Goal: Task Accomplishment & Management: Use online tool/utility

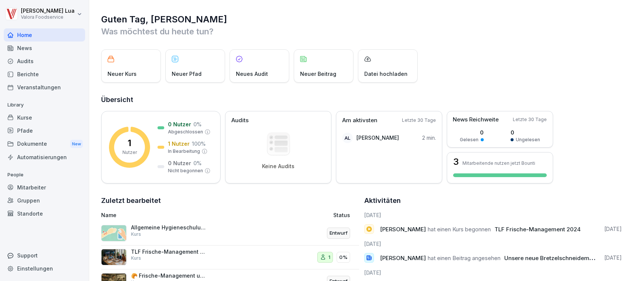
scroll to position [35, 0]
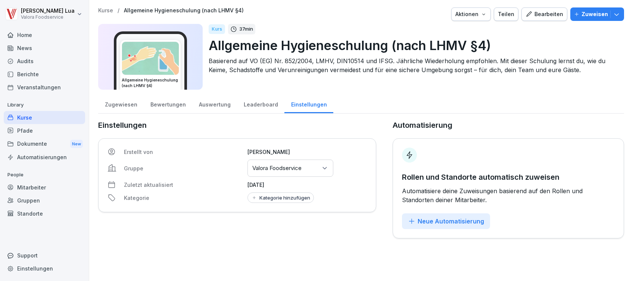
click at [530, 14] on div "Bearbeiten" at bounding box center [545, 14] width 38 height 8
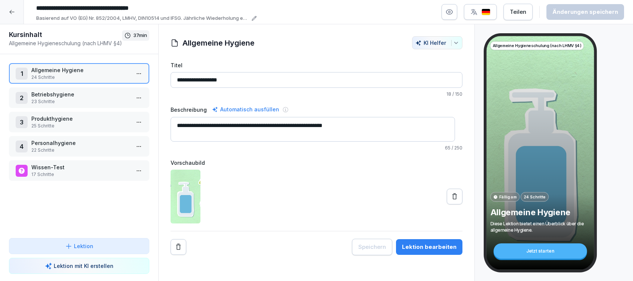
click at [427, 244] on div "Lektion bearbeiten" at bounding box center [429, 247] width 54 height 8
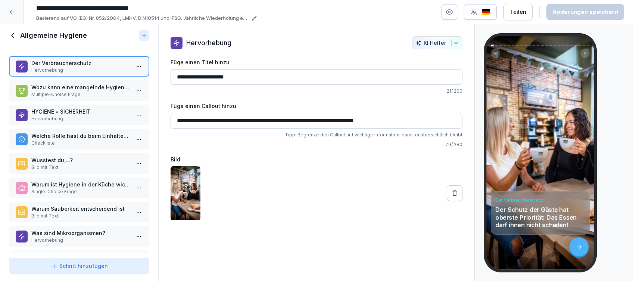
click at [73, 84] on p "Wozu kann eine mangelnde Hygiene führen?" at bounding box center [80, 87] width 99 height 8
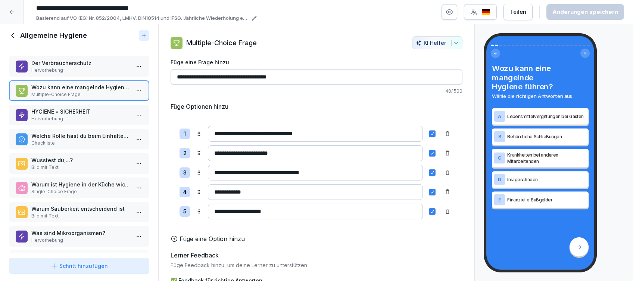
click at [54, 118] on p "Hervorhebung" at bounding box center [80, 118] width 99 height 7
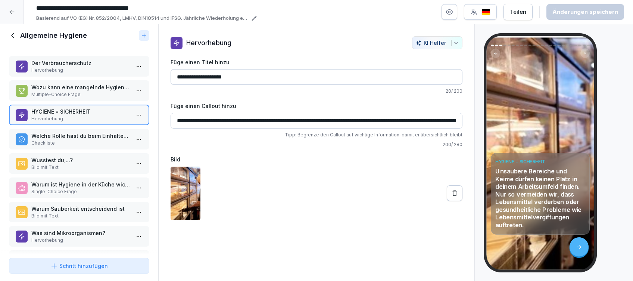
click at [47, 134] on p "Welche Rolle hast du beim Einhalten von Hygienemaßnahmen?" at bounding box center [80, 136] width 99 height 8
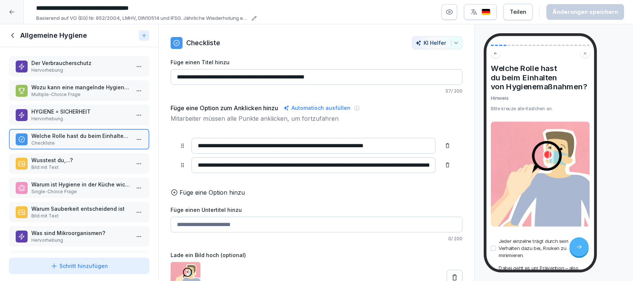
click at [48, 171] on div "Wusstest du,...? Bild mit Text" at bounding box center [79, 163] width 140 height 21
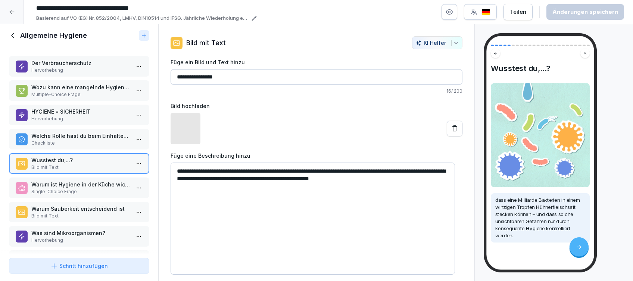
click at [48, 186] on p "Warum ist Hygiene in der Küche wichtig?" at bounding box center [80, 184] width 99 height 8
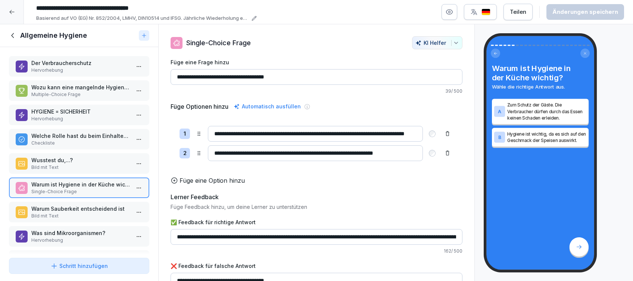
click at [48, 208] on p "Warum Sauberkeit entscheidend ist" at bounding box center [80, 209] width 99 height 8
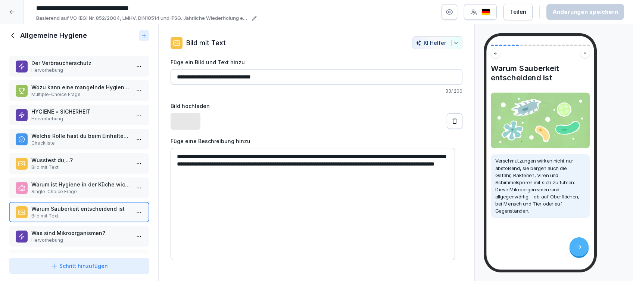
click at [47, 234] on p "Was sind Mikroorganismen?" at bounding box center [80, 233] width 99 height 8
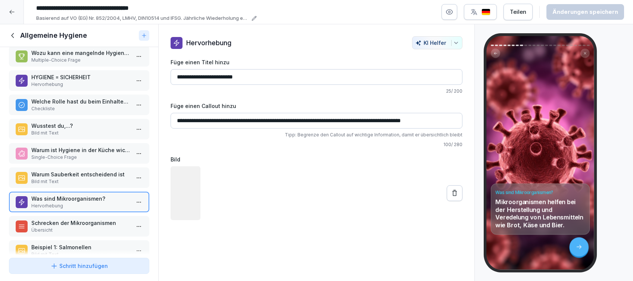
scroll to position [50, 0]
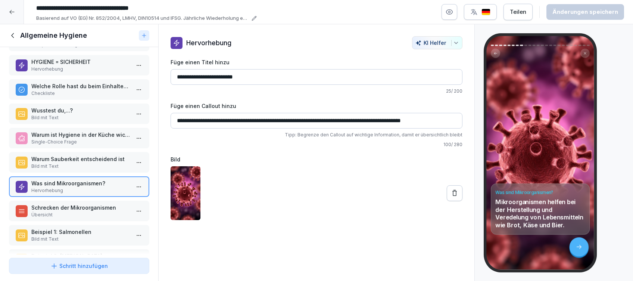
click at [56, 206] on p "Schrecken der Mikroorganismen" at bounding box center [80, 207] width 99 height 8
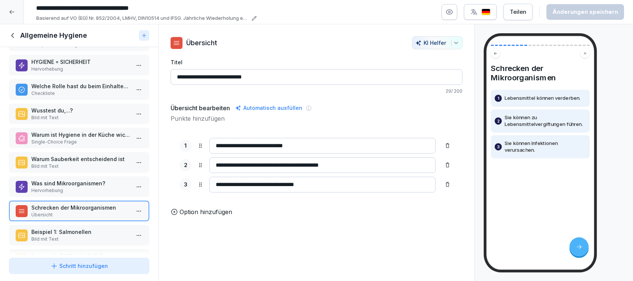
click at [54, 232] on p "Beispiel 1: Salmonellen" at bounding box center [80, 232] width 99 height 8
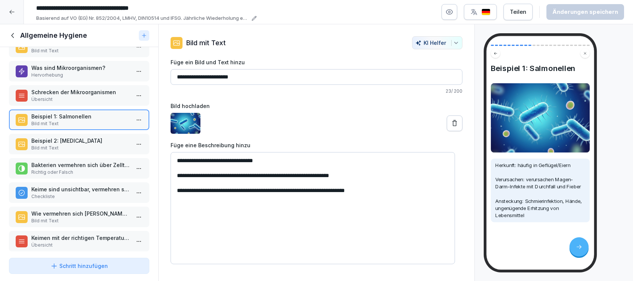
scroll to position [199, 0]
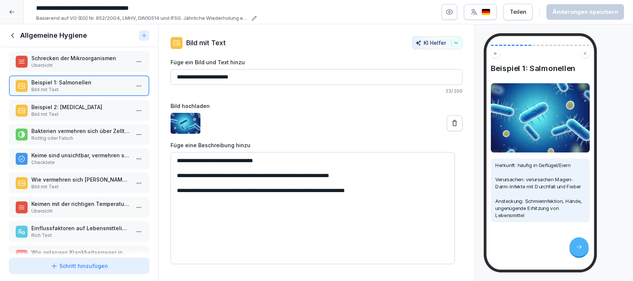
click at [83, 105] on p "Beispiel 2: [MEDICAL_DATA]" at bounding box center [80, 107] width 99 height 8
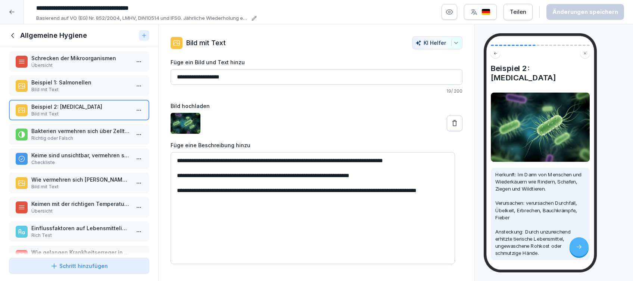
click at [66, 137] on p "Richtig oder Falsch" at bounding box center [80, 138] width 99 height 7
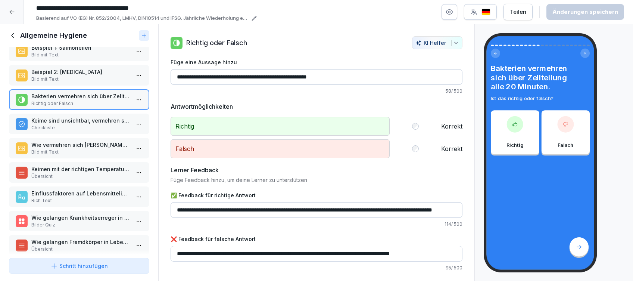
scroll to position [249, 0]
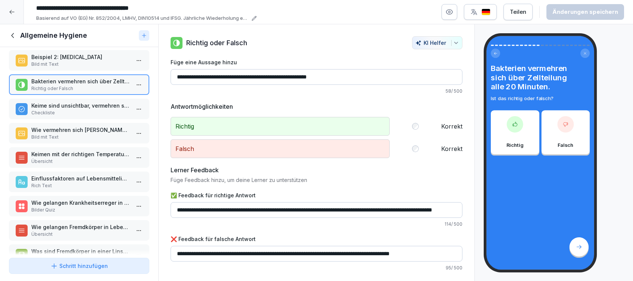
click at [55, 102] on p "Keime sind unsichtbar, vermehren sich aber blitzschnell" at bounding box center [80, 106] width 99 height 8
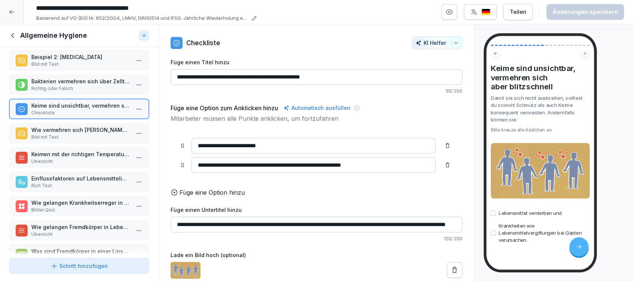
click at [77, 131] on p "Wie vermehren sich [PERSON_NAME] so schnell?" at bounding box center [80, 130] width 99 height 8
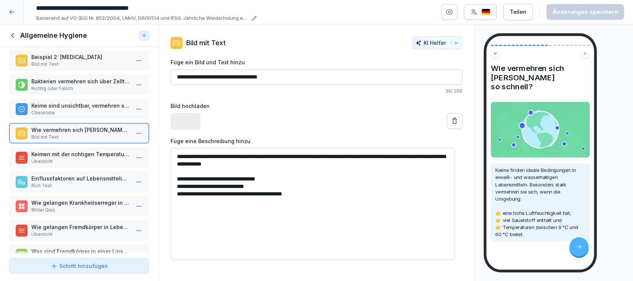
click at [60, 154] on p "Keimen mit der richtigen Temperatur vorbeugen" at bounding box center [80, 154] width 99 height 8
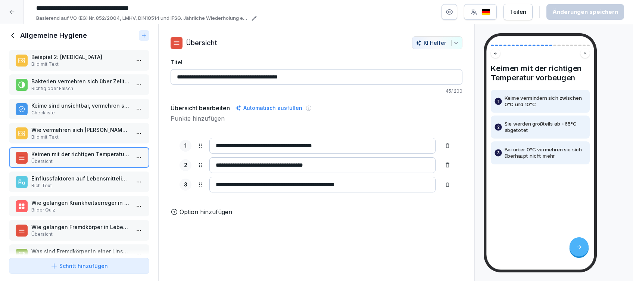
click at [54, 174] on p "Einflussfaktoren auf Lebensmittelinfektionen" at bounding box center [80, 178] width 99 height 8
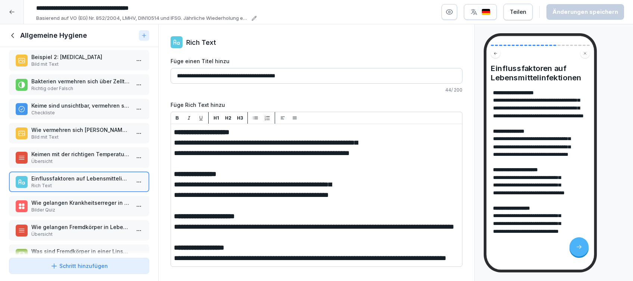
click at [57, 206] on p "Bilder Quiz" at bounding box center [80, 209] width 99 height 7
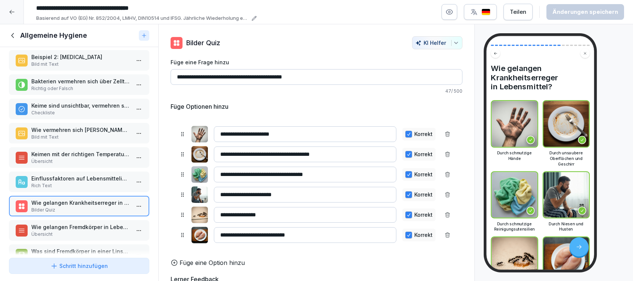
click at [482, 12] on div "button" at bounding box center [480, 11] width 20 height 7
click at [477, 12] on icon "button" at bounding box center [474, 12] width 6 height 6
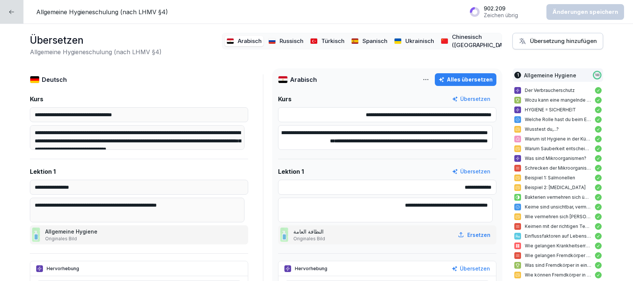
click at [405, 37] on p "Ukrainisch" at bounding box center [419, 41] width 29 height 9
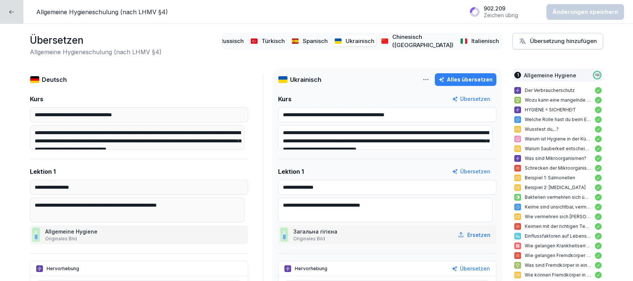
scroll to position [0, 76]
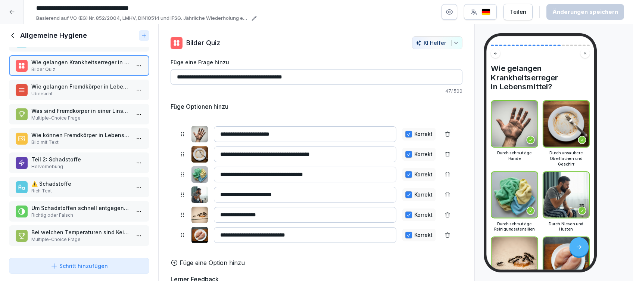
scroll to position [349, 0]
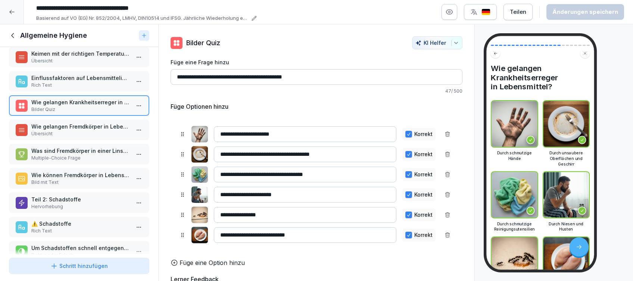
click at [56, 131] on p "Übersicht" at bounding box center [80, 133] width 99 height 7
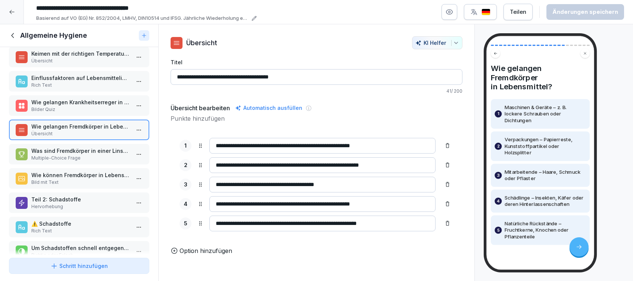
click at [70, 151] on p "Was sind Fremdkörper in einer Linsensuppe?" at bounding box center [80, 151] width 99 height 8
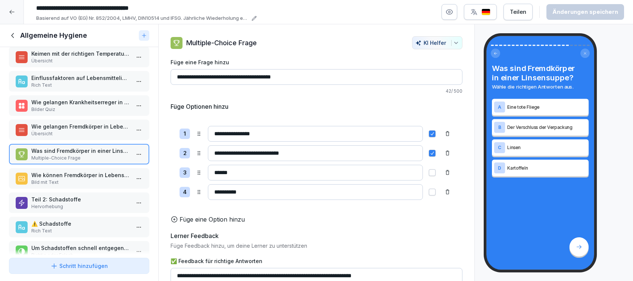
click at [71, 179] on p "Bild mit Text" at bounding box center [80, 182] width 99 height 7
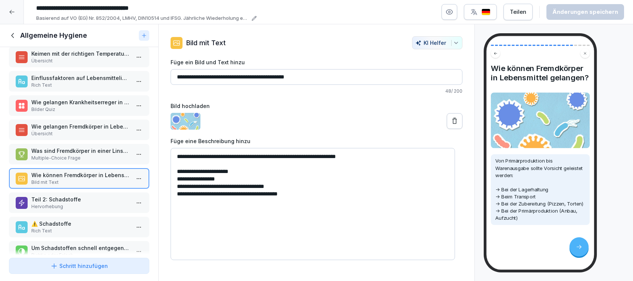
click at [84, 195] on p "Teil 2: Schadstoffe" at bounding box center [80, 199] width 99 height 8
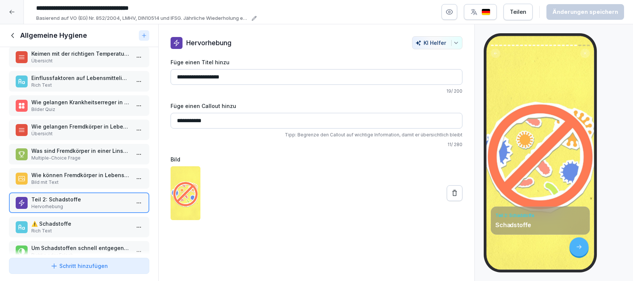
click at [84, 220] on p "⚠️ Schadstoffe" at bounding box center [80, 223] width 99 height 8
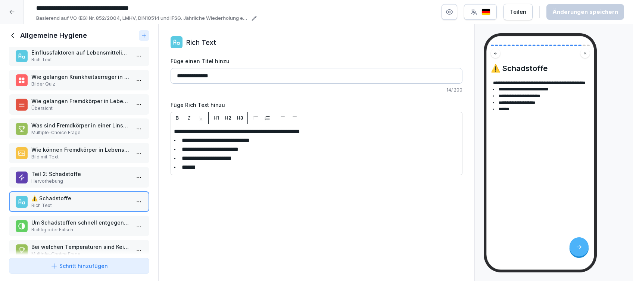
scroll to position [392, 0]
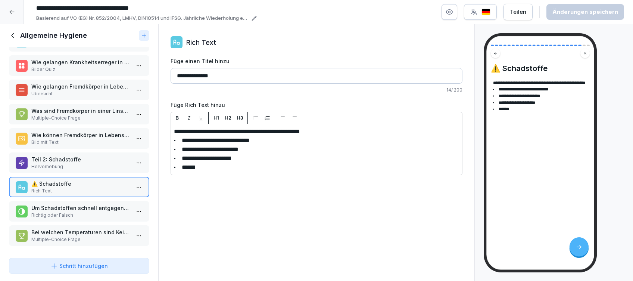
click at [72, 212] on p "Richtig oder Falsch" at bounding box center [80, 215] width 99 height 7
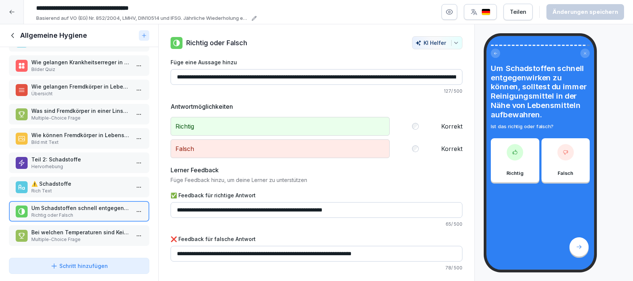
click at [72, 236] on p "Multiple-Choice Frage" at bounding box center [80, 239] width 99 height 7
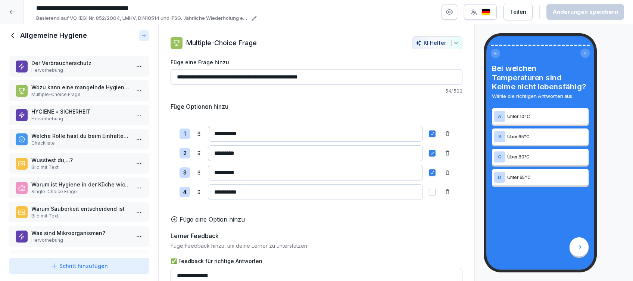
click at [15, 35] on icon at bounding box center [13, 35] width 8 height 8
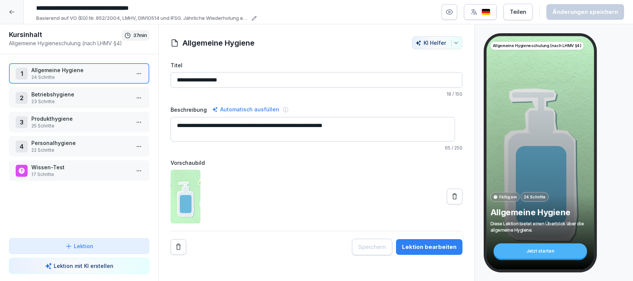
click at [75, 100] on p "23 Schritte" at bounding box center [80, 101] width 99 height 7
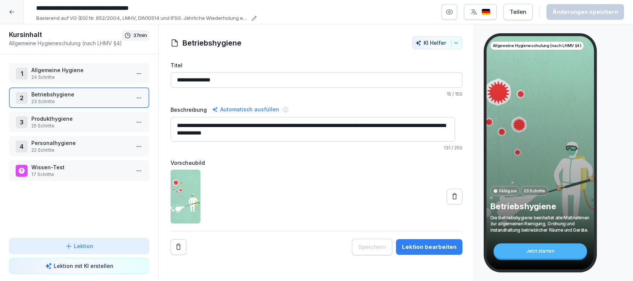
click at [424, 247] on div "Lektion bearbeiten" at bounding box center [429, 247] width 54 height 8
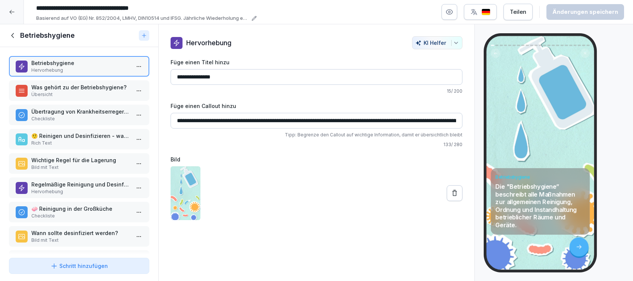
click at [83, 87] on p "Was gehört zu der Betriebshygiene?" at bounding box center [80, 87] width 99 height 8
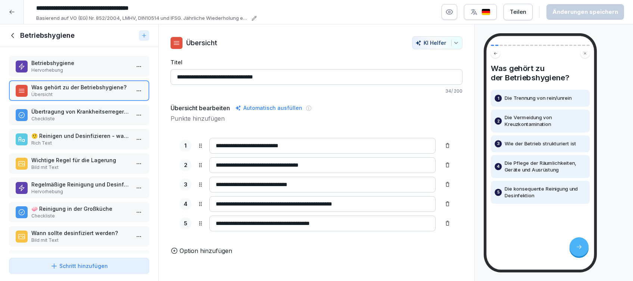
click at [71, 111] on p "Übertragung von Krankheitserregern durch Hygieneschädlinge:" at bounding box center [80, 112] width 99 height 8
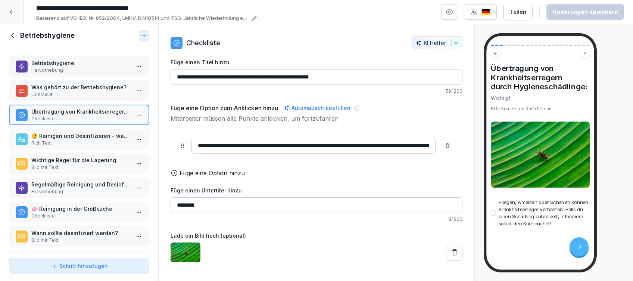
click at [68, 138] on p "🤨 Reinigen und Desinfizieren - warum überhaupt?" at bounding box center [80, 136] width 99 height 8
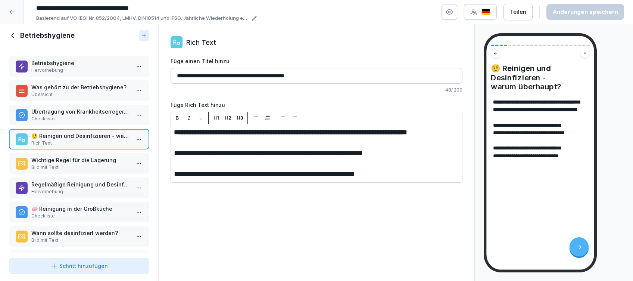
click at [60, 168] on p "Bild mit Text" at bounding box center [80, 167] width 99 height 7
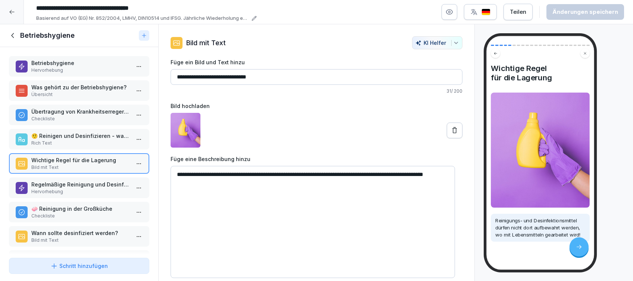
click at [63, 188] on p "Hervorhebung" at bounding box center [80, 191] width 99 height 7
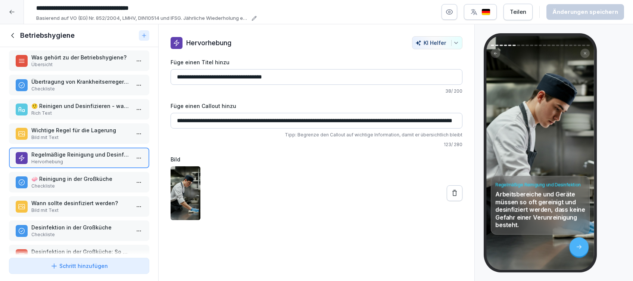
scroll to position [50, 0]
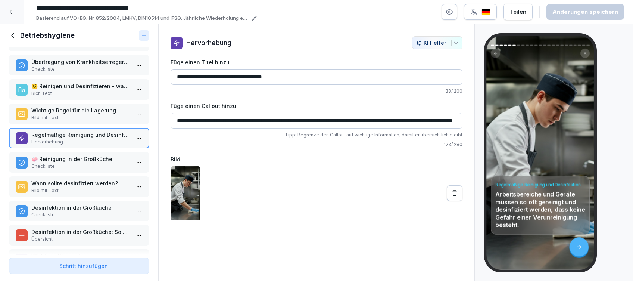
click at [77, 161] on p "🧼 Reinigung in der Großküche" at bounding box center [80, 159] width 99 height 8
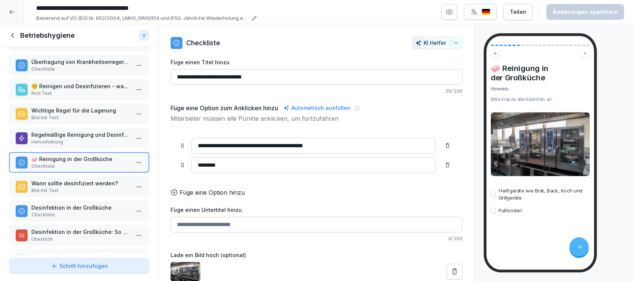
click at [49, 183] on p "Wann sollte desinfiziert werden?" at bounding box center [80, 183] width 99 height 8
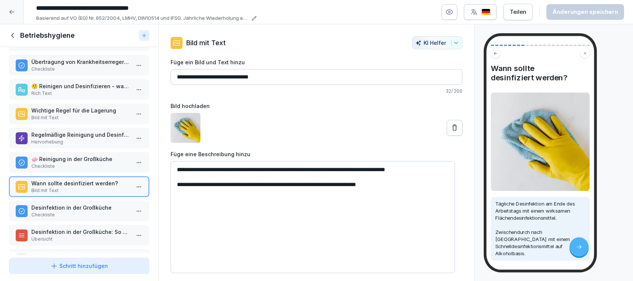
click at [62, 208] on p "Desinfektion in der Großküche" at bounding box center [80, 207] width 99 height 8
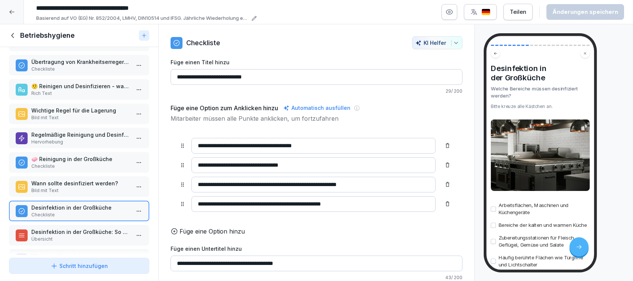
click at [68, 236] on p "Übersicht" at bounding box center [80, 239] width 99 height 7
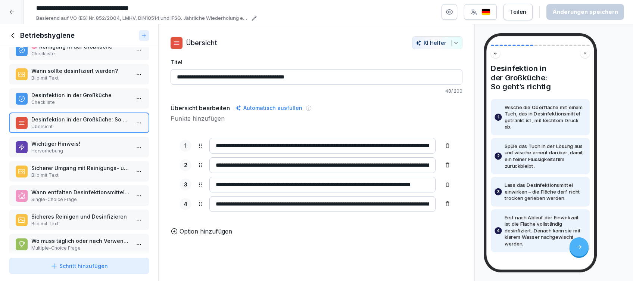
scroll to position [199, 0]
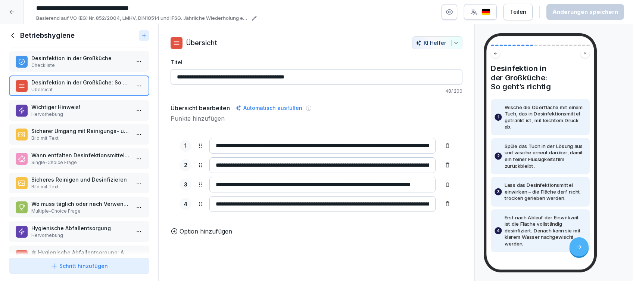
click at [81, 111] on p "Hervorhebung" at bounding box center [80, 114] width 99 height 7
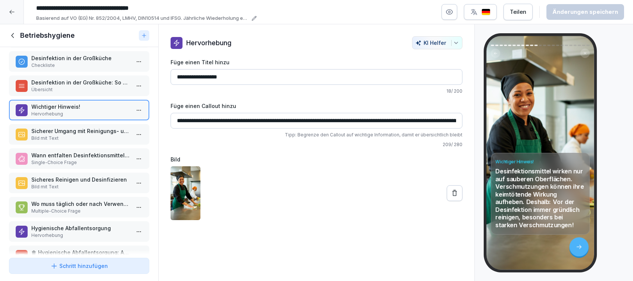
click at [71, 128] on p "Sicherer Umgang mit Reinigungs- und Desinfektionsmitteln" at bounding box center [80, 131] width 99 height 8
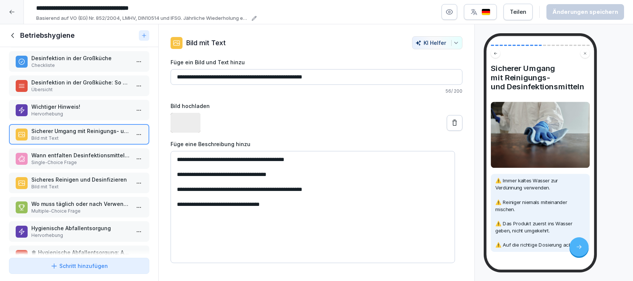
click at [68, 160] on p "Single-Choice Frage" at bounding box center [80, 162] width 99 height 7
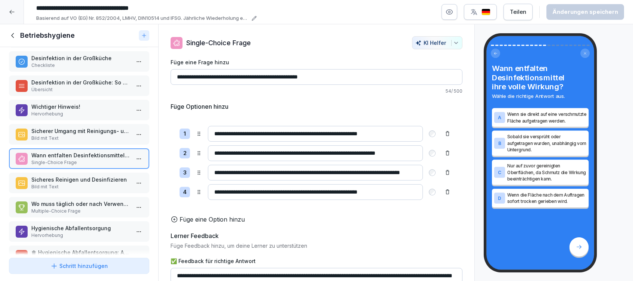
click at [66, 180] on p "Sicheres Reinigen und Desinfizieren" at bounding box center [80, 179] width 99 height 8
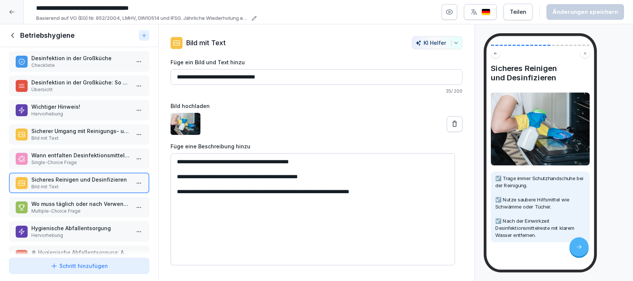
click at [65, 216] on div "Betriebshygiene Hervorhebung Was gehört zu der Betriebshygiene? Übersicht Übert…" at bounding box center [79, 151] width 158 height 208
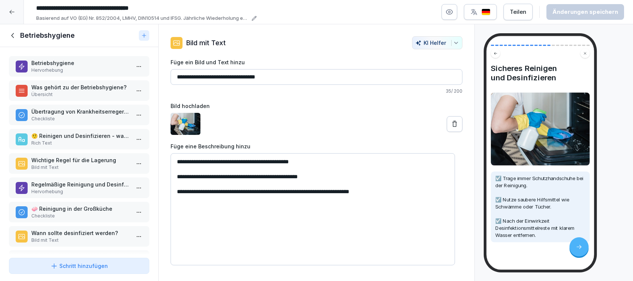
click at [14, 34] on icon at bounding box center [13, 35] width 8 height 8
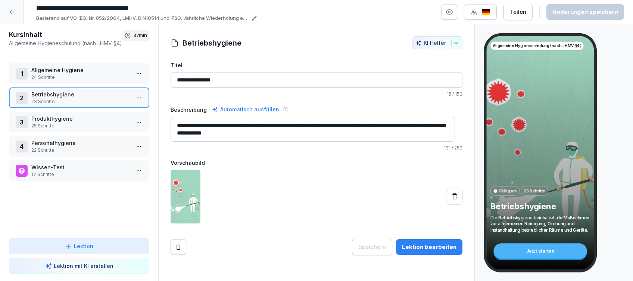
click at [60, 123] on p "25 Schritte" at bounding box center [80, 125] width 99 height 7
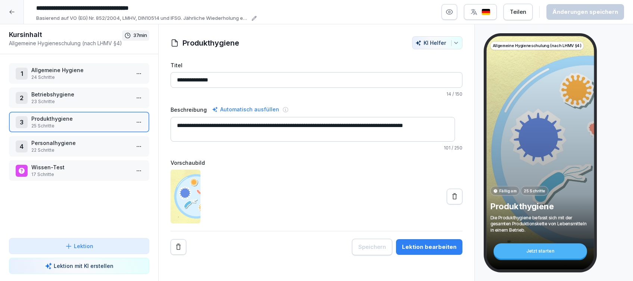
click at [422, 244] on div "Lektion bearbeiten" at bounding box center [429, 247] width 54 height 8
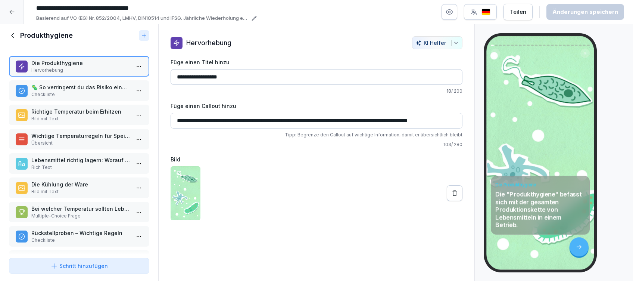
click at [77, 84] on p "🦠 So verringerst du das Risiko einer Keimvermehrung:" at bounding box center [80, 87] width 99 height 8
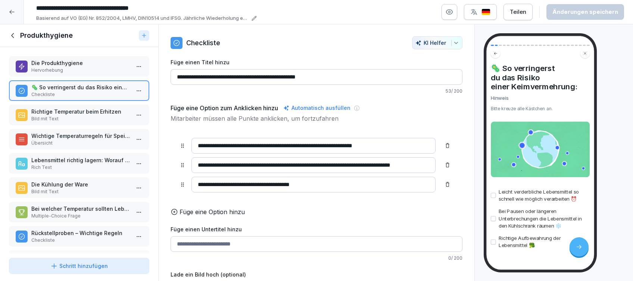
click at [80, 114] on p "Richtige Temperatur beim Erhitzen" at bounding box center [80, 112] width 99 height 8
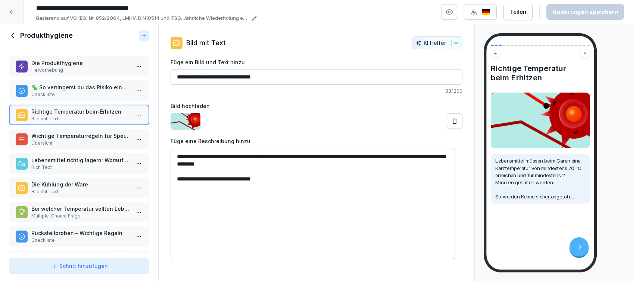
click at [63, 140] on p "Übersicht" at bounding box center [80, 143] width 99 height 7
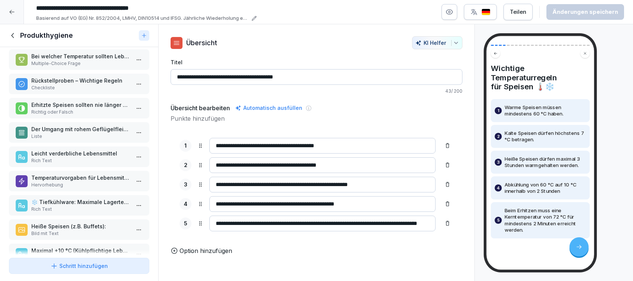
scroll to position [168, 0]
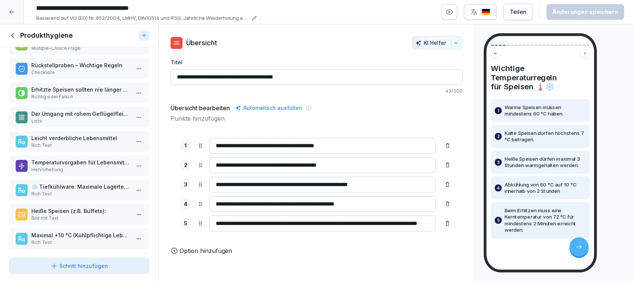
click at [69, 93] on p "Richtig oder Falsch" at bounding box center [80, 96] width 99 height 7
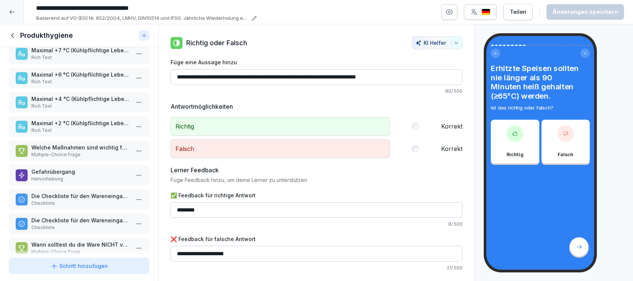
scroll to position [416, 0]
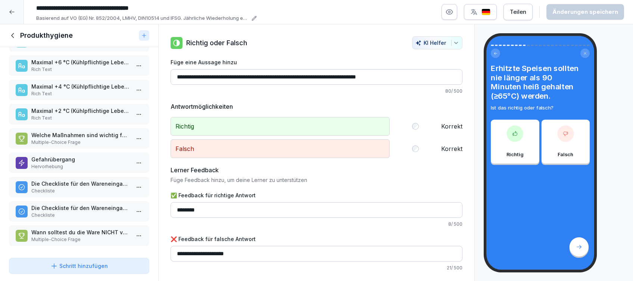
click at [12, 39] on icon at bounding box center [13, 35] width 8 height 8
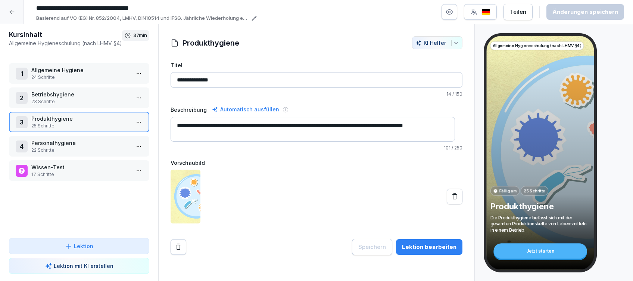
click at [71, 143] on p "Personalhygiene" at bounding box center [80, 143] width 99 height 8
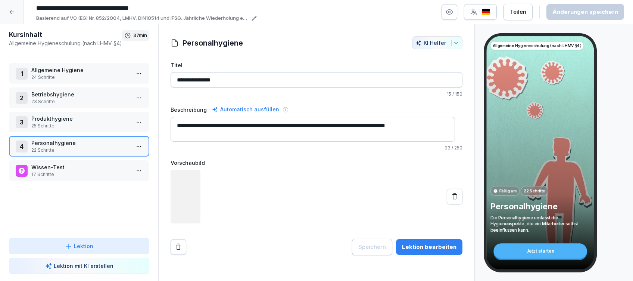
click at [429, 239] on button "Lektion bearbeiten" at bounding box center [429, 247] width 66 height 16
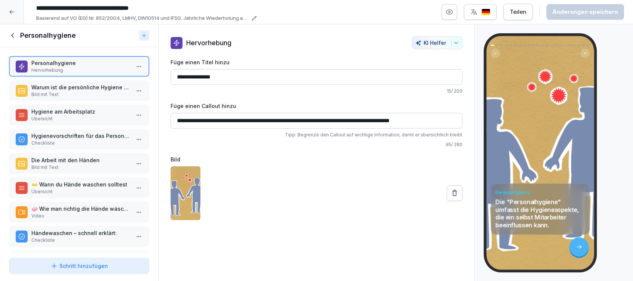
click at [13, 37] on icon at bounding box center [13, 35] width 8 height 8
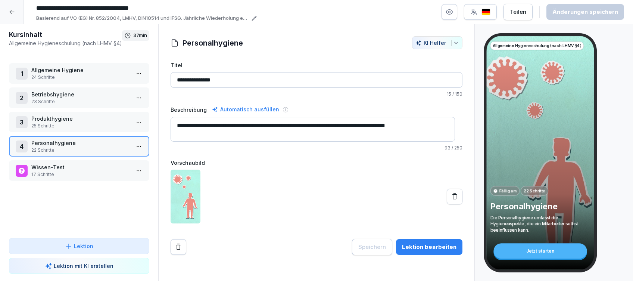
click at [95, 165] on p "Wissen-Test" at bounding box center [80, 167] width 99 height 8
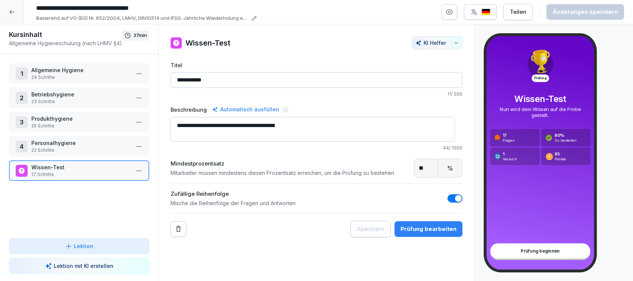
click at [12, 15] on div at bounding box center [12, 12] width 24 height 24
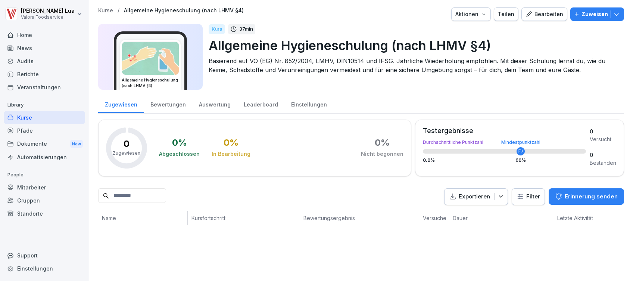
click at [633, 280] on html "[PERSON_NAME] Foodservice Home News Audits Berichte Veranstaltungen Library Kur…" at bounding box center [316, 140] width 633 height 281
click at [25, 116] on div "Kurse" at bounding box center [44, 117] width 81 height 13
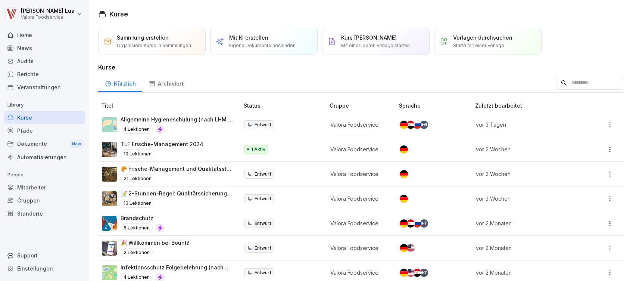
click at [490, 45] on p "Starte mit einer Vorlage" at bounding box center [478, 45] width 51 height 7
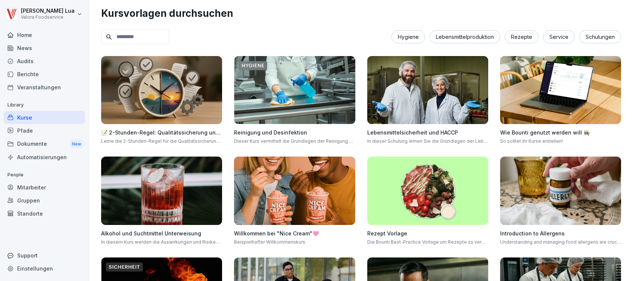
click at [535, 76] on img at bounding box center [560, 90] width 121 height 68
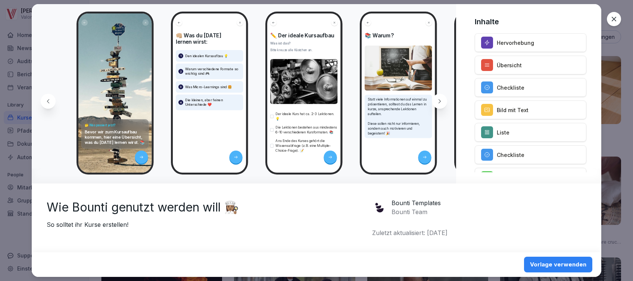
click at [616, 20] on icon at bounding box center [613, 18] width 7 height 7
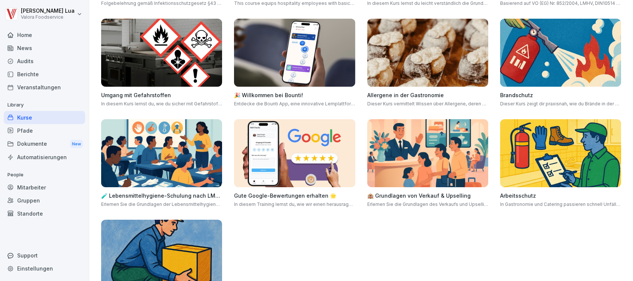
scroll to position [448, 0]
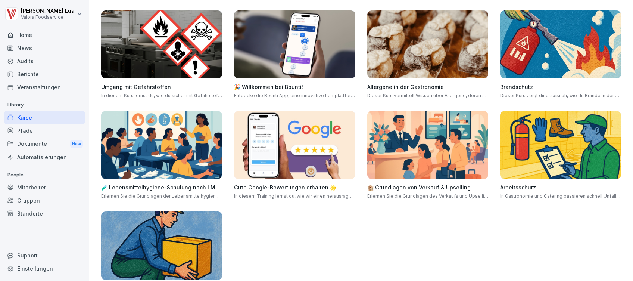
click at [325, 37] on img at bounding box center [294, 44] width 121 height 68
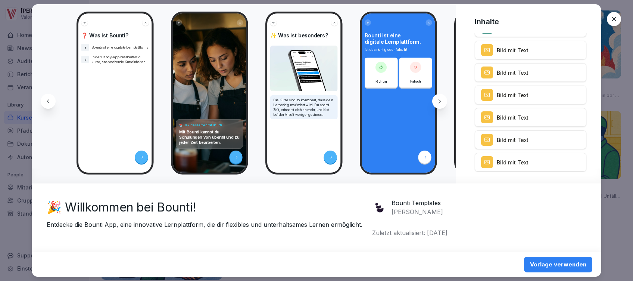
scroll to position [189, 0]
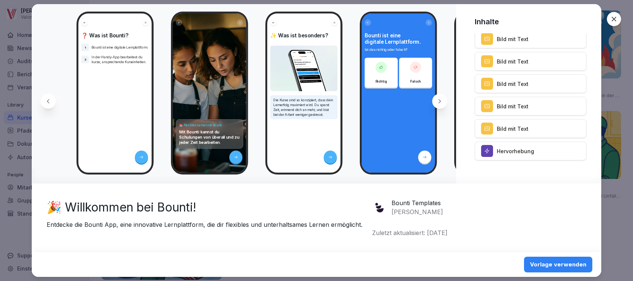
click at [512, 102] on p "Bild mit Text" at bounding box center [513, 106] width 32 height 8
click at [567, 266] on div "Vorlage verwenden" at bounding box center [558, 264] width 56 height 8
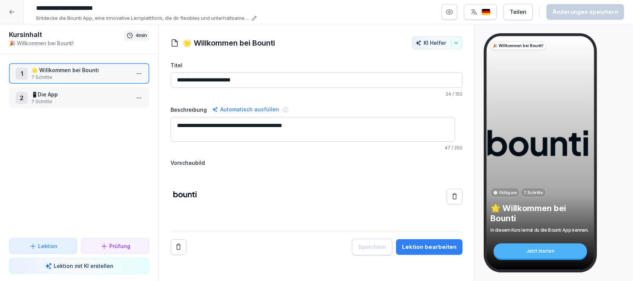
click at [81, 95] on p "📱Die App" at bounding box center [80, 94] width 99 height 8
